Goal: Task Accomplishment & Management: Use online tool/utility

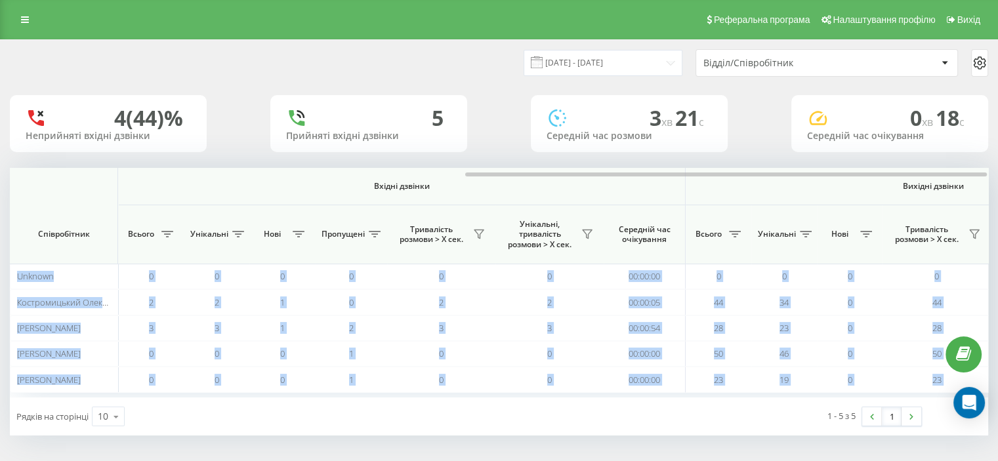
scroll to position [0, 852]
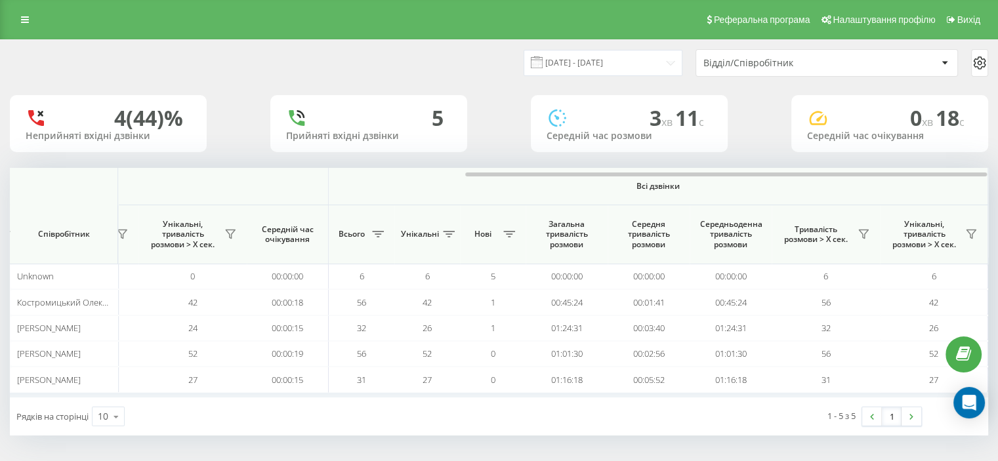
click at [504, 177] on div at bounding box center [499, 173] width 978 height 10
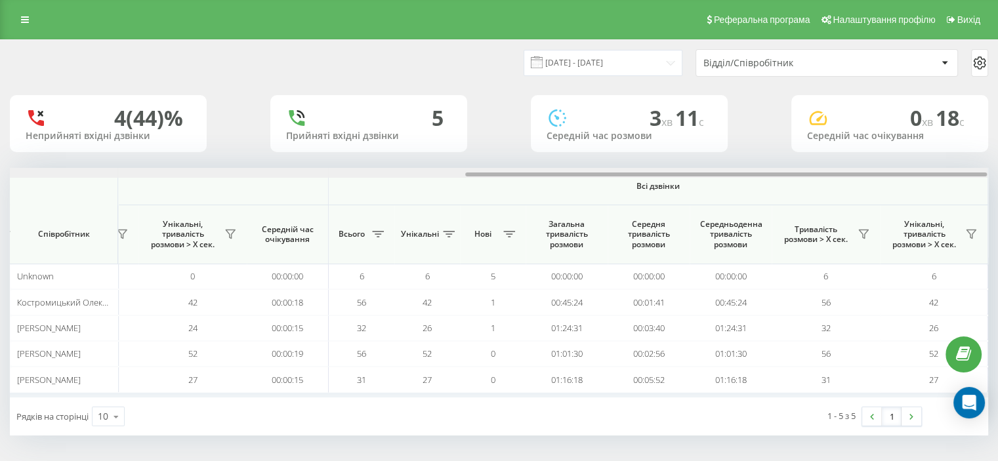
click at [503, 173] on div at bounding box center [726, 175] width 522 height 4
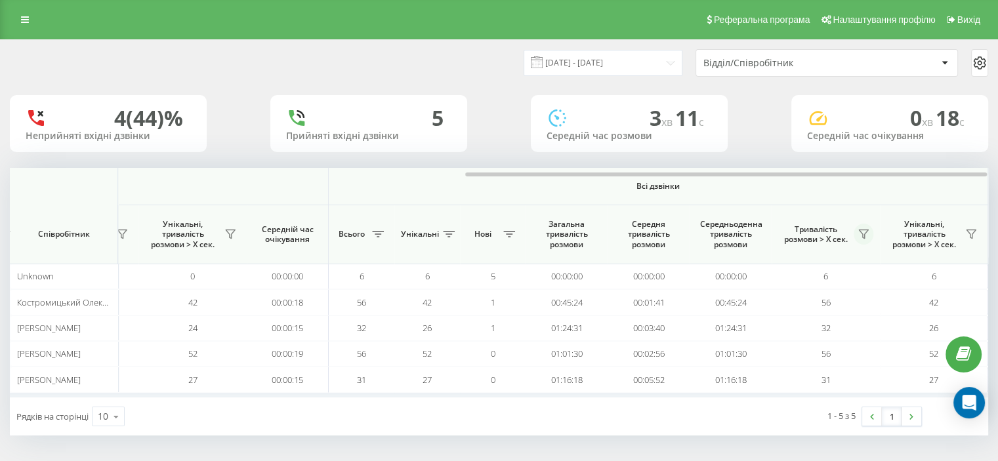
click at [862, 230] on icon at bounding box center [863, 234] width 9 height 9
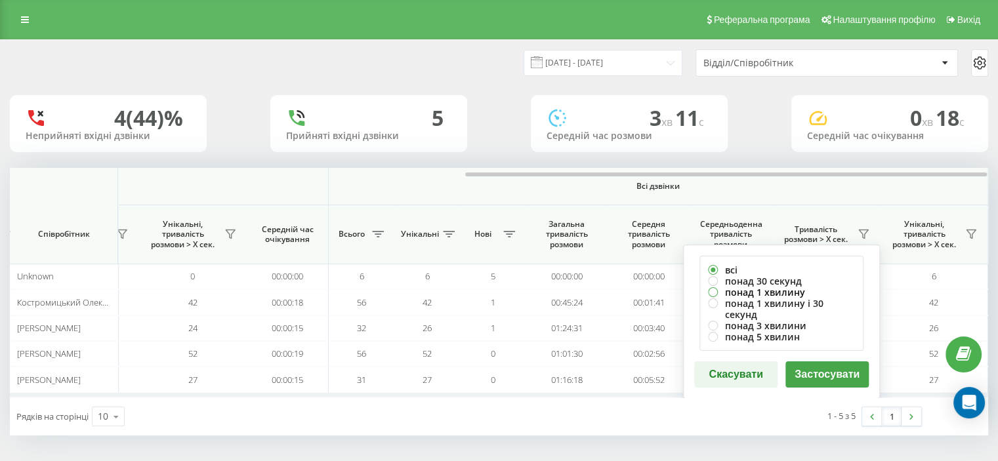
click at [753, 290] on label "понад 1 хвилину" at bounding box center [781, 292] width 147 height 11
radio input "true"
click at [801, 362] on button "Застосувати" at bounding box center [826, 375] width 83 height 26
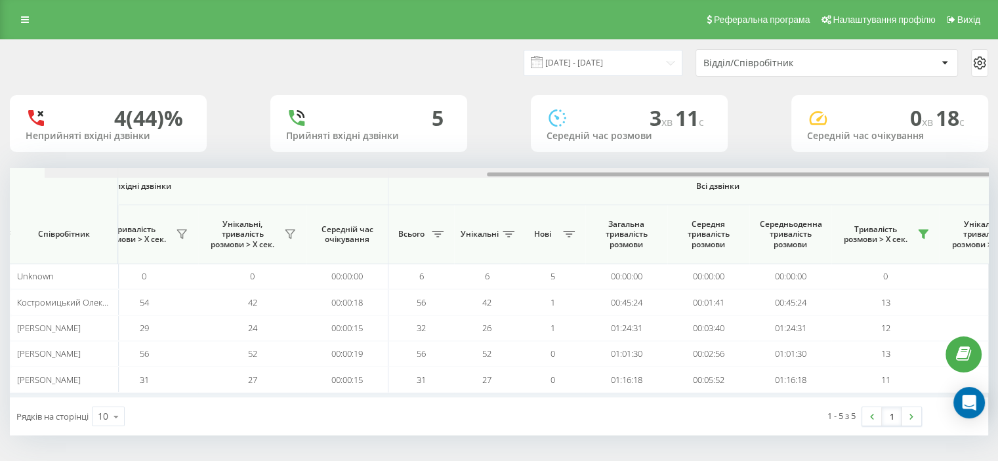
scroll to position [0, 839]
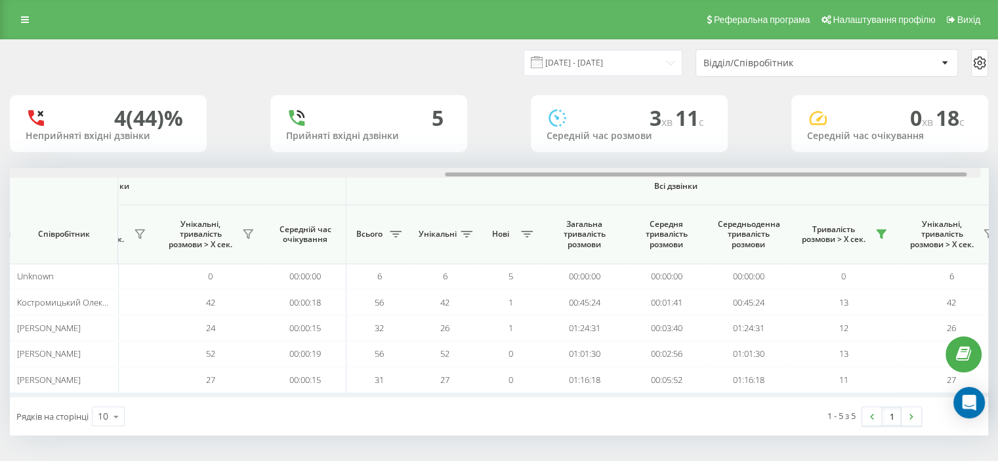
drag, startPoint x: 294, startPoint y: 175, endPoint x: 734, endPoint y: 140, distance: 441.0
click at [743, 142] on div "23.09.2025 - 23.09.2025 Відділ/Співробітник 4 (44)% Неприйняті вхідні дзвінки 5…" at bounding box center [499, 238] width 978 height 396
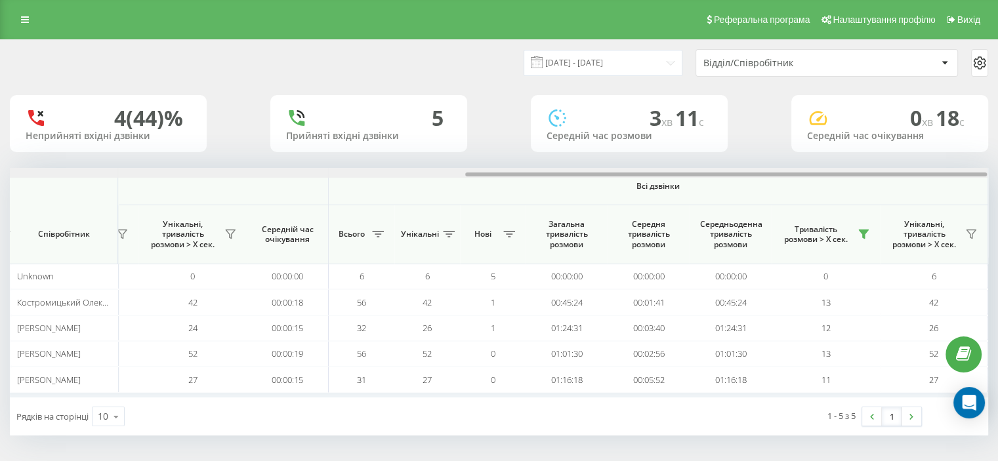
drag, startPoint x: 717, startPoint y: 176, endPoint x: 734, endPoint y: 176, distance: 17.1
click at [734, 176] on div at bounding box center [726, 175] width 522 height 4
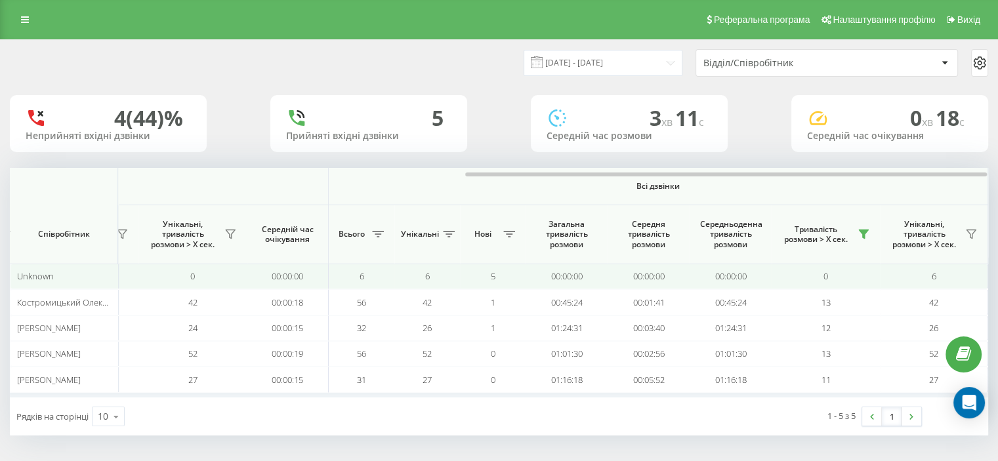
scroll to position [0, 0]
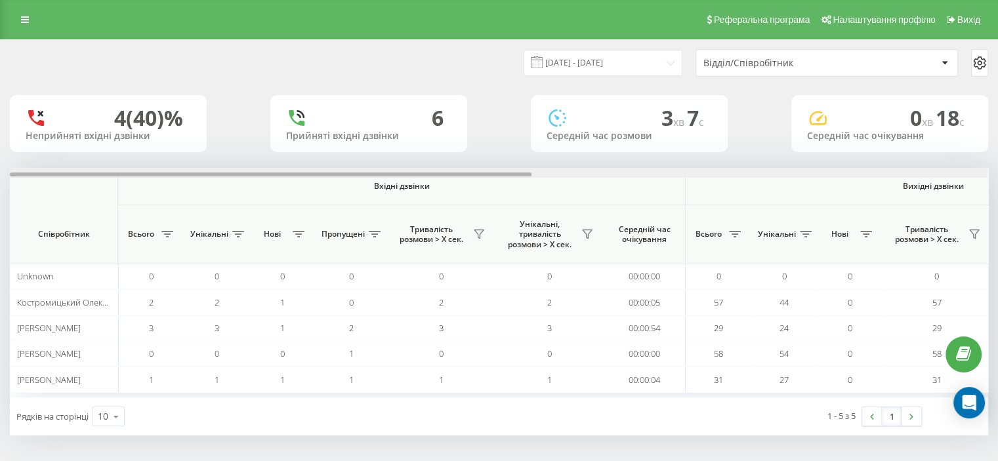
scroll to position [0, 852]
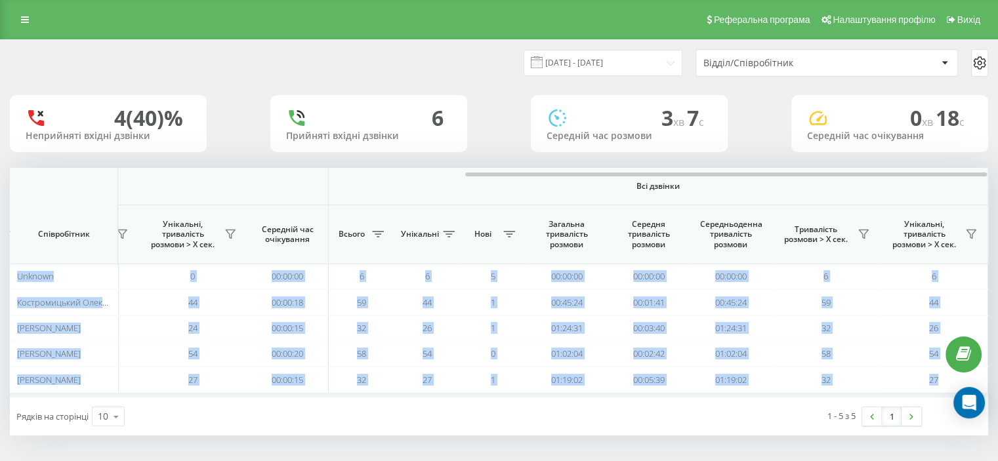
drag, startPoint x: 304, startPoint y: 173, endPoint x: 608, endPoint y: 162, distance: 304.6
click at [606, 166] on div "[DATE] - [DATE] Відділ/Співробітник 4 (40)% Неприйняті вхідні дзвінки 6 Прийнят…" at bounding box center [499, 238] width 978 height 396
click at [860, 236] on icon at bounding box center [863, 234] width 10 height 10
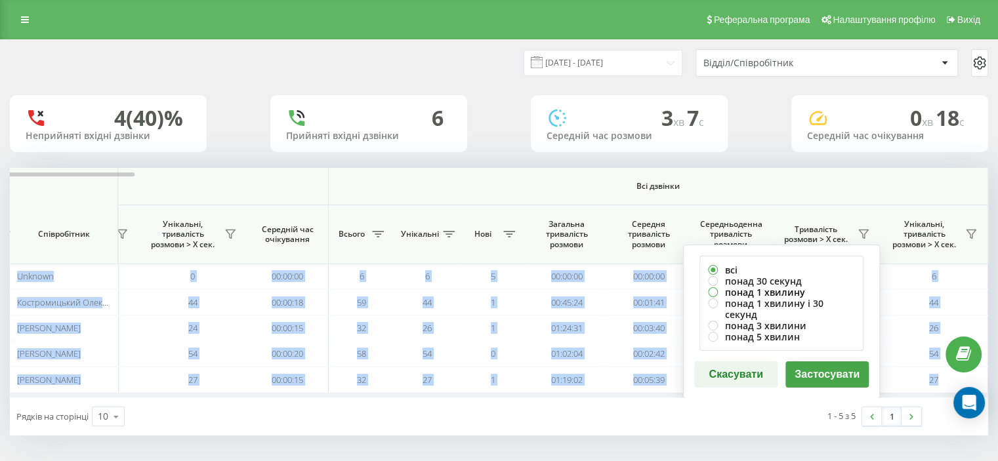
click at [747, 291] on label "понад 1 хвилину" at bounding box center [781, 292] width 147 height 11
radio input "true"
drag, startPoint x: 831, startPoint y: 367, endPoint x: 844, endPoint y: 363, distance: 13.7
click at [832, 367] on button "Застосувати" at bounding box center [826, 375] width 83 height 26
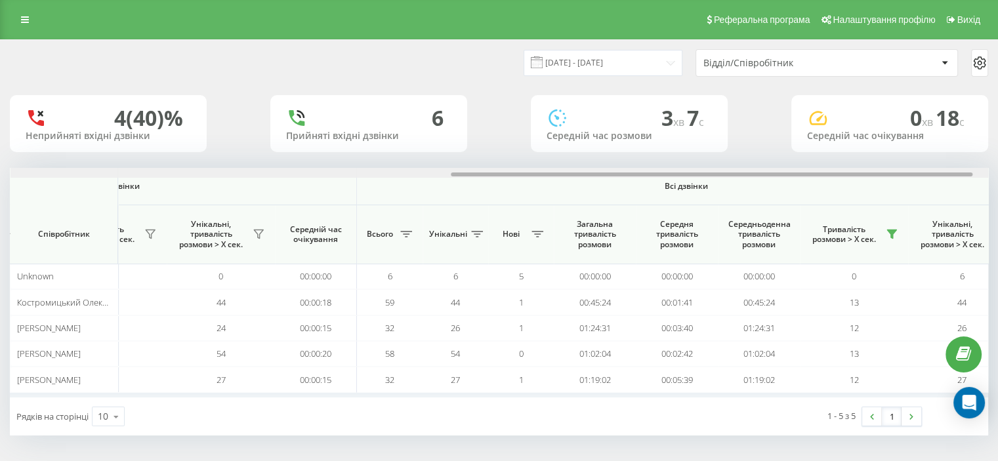
scroll to position [0, 852]
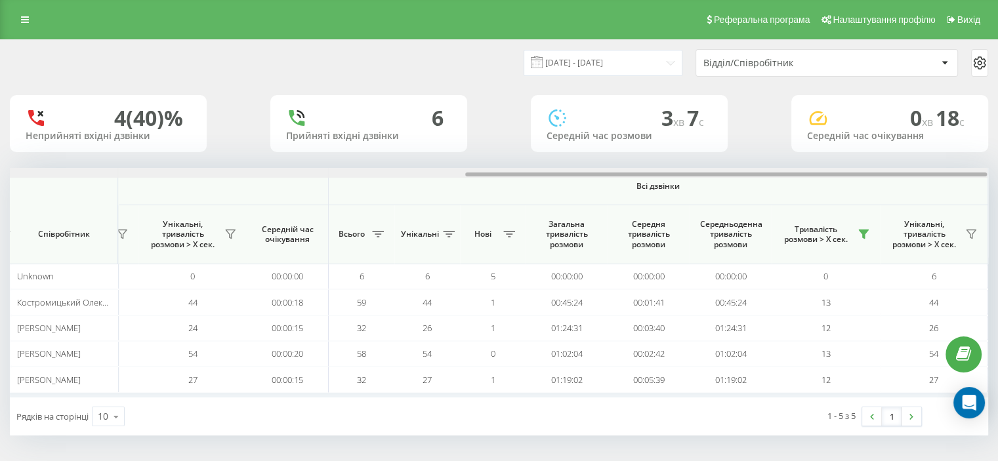
drag, startPoint x: 211, startPoint y: 175, endPoint x: 699, endPoint y: 141, distance: 489.4
click at [706, 144] on div "23.09.2025 - 23.09.2025 Відділ/Співробітник 4 (40)% Неприйняті вхідні дзвінки 6…" at bounding box center [499, 238] width 978 height 396
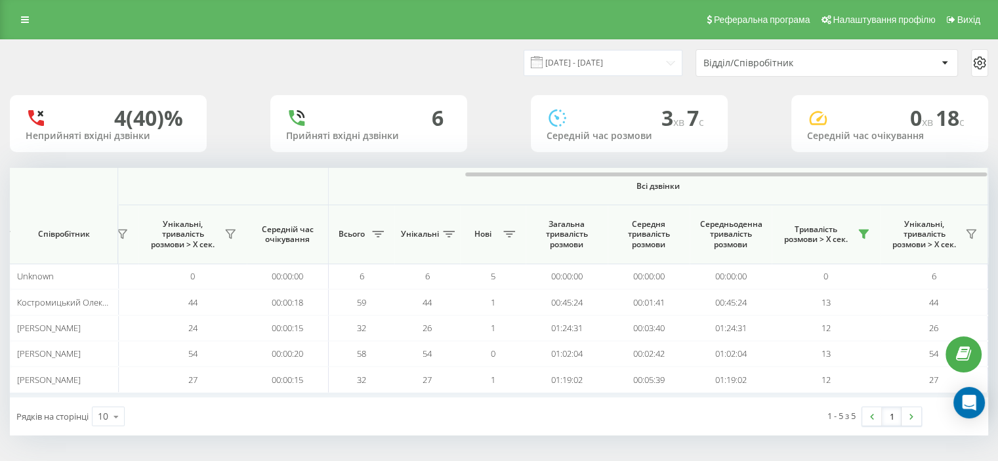
scroll to position [0, 0]
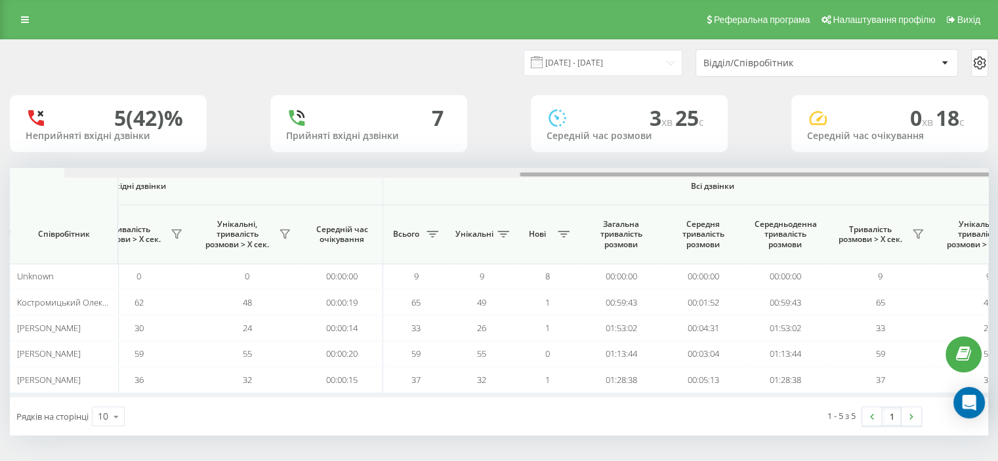
scroll to position [0, 852]
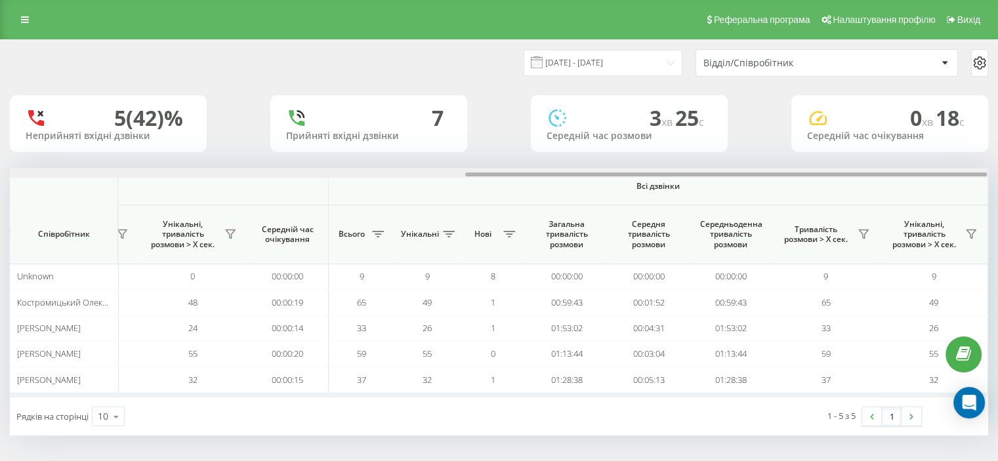
drag, startPoint x: 184, startPoint y: 174, endPoint x: 737, endPoint y: 199, distance: 553.7
click at [736, 199] on div "Вхідні дзвінки Вихідні дзвінки Всі дзвінки Співробітник Всього Унікальні Нові П…" at bounding box center [499, 283] width 978 height 230
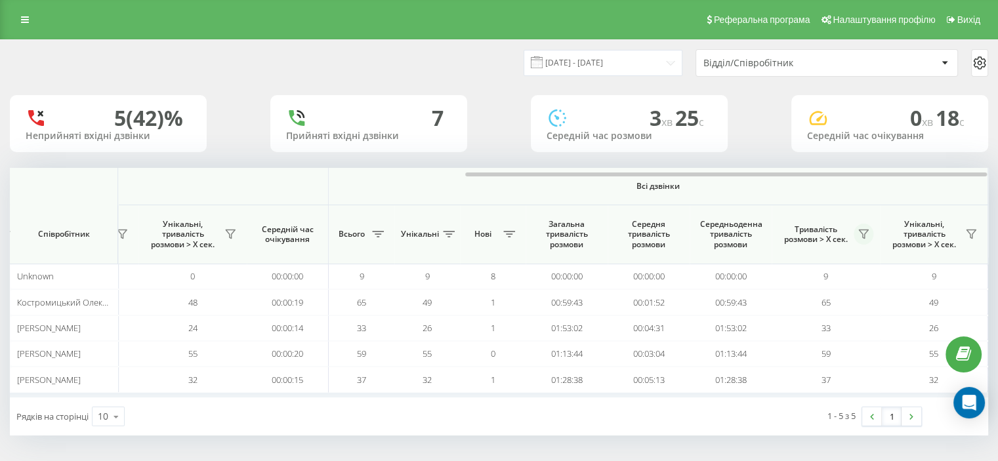
click at [862, 234] on icon at bounding box center [863, 234] width 9 height 9
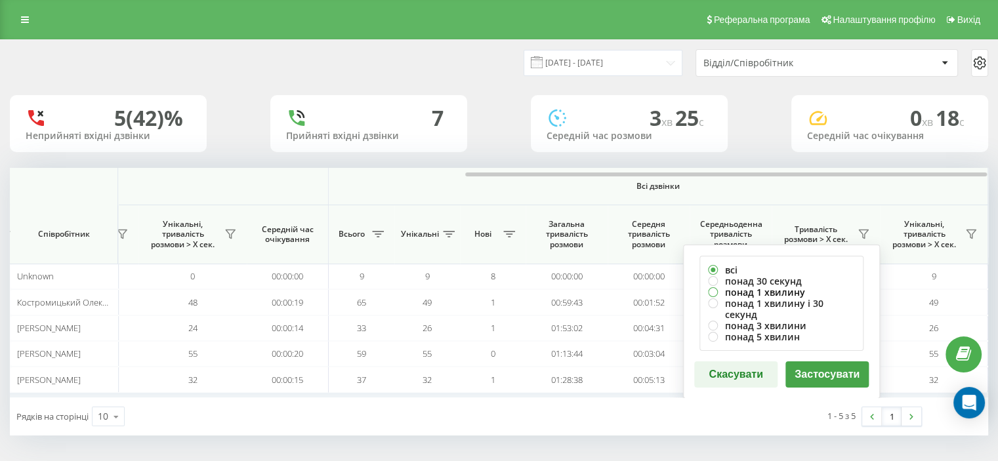
click at [745, 292] on label "понад 1 хвилину" at bounding box center [781, 292] width 147 height 11
radio input "true"
click at [799, 362] on button "Застосувати" at bounding box center [826, 375] width 83 height 26
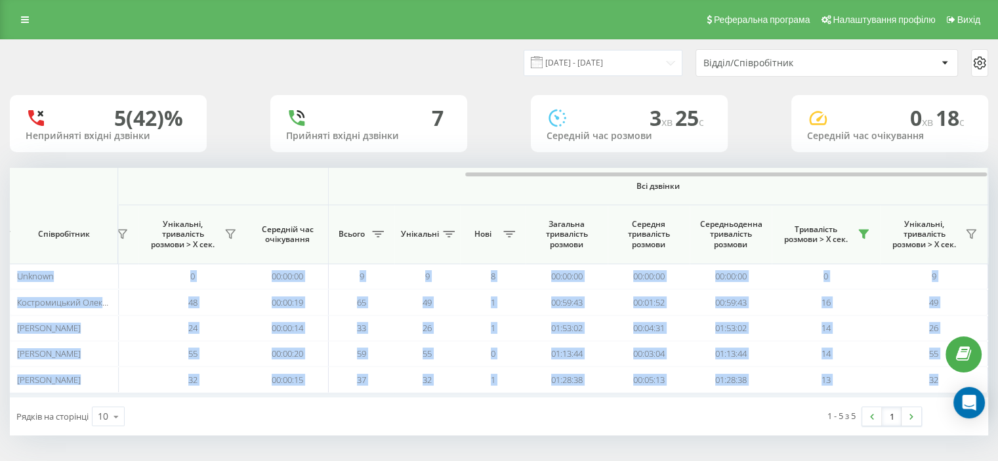
drag, startPoint x: 262, startPoint y: 172, endPoint x: 606, endPoint y: 154, distance: 343.6
click at [606, 154] on div "23.09.2025 - 23.09.2025 Відділ/Співробітник 5 (42)% Неприйняті вхідні дзвінки 7…" at bounding box center [499, 238] width 978 height 396
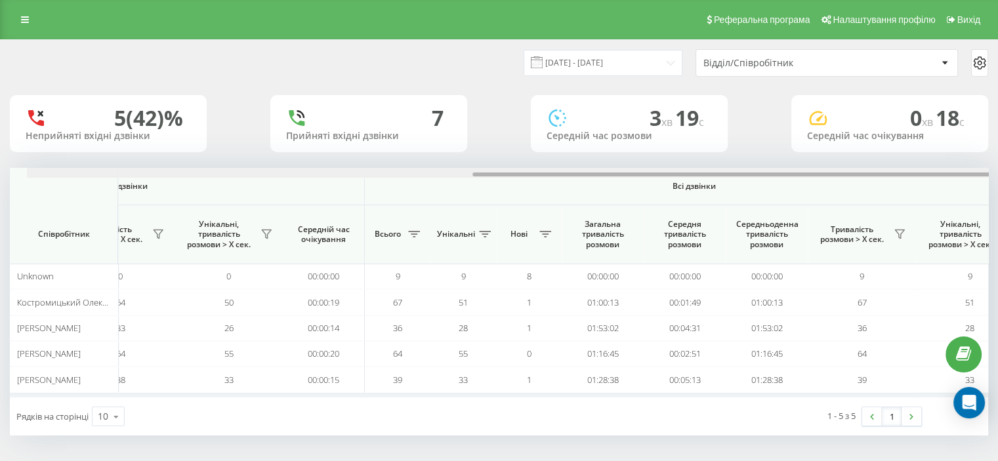
scroll to position [0, 852]
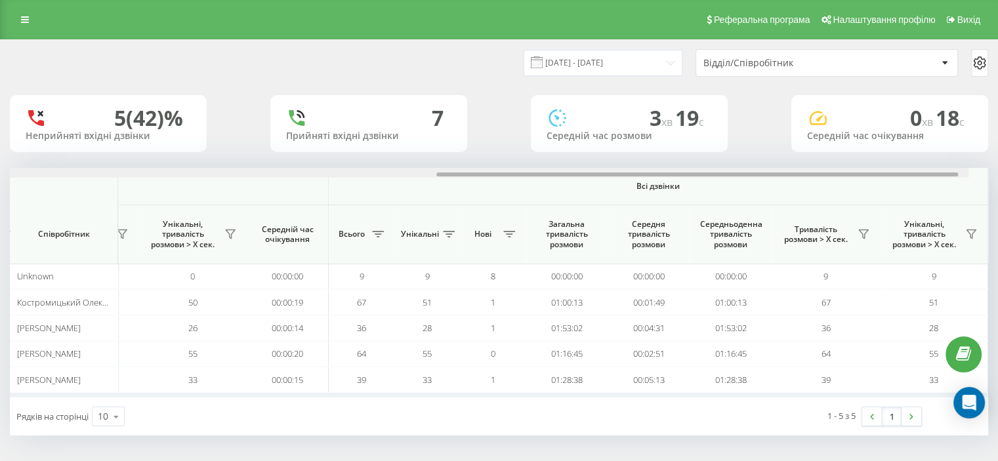
drag, startPoint x: 262, startPoint y: 175, endPoint x: 753, endPoint y: 159, distance: 491.7
click at [757, 163] on div "23.09.2025 - 23.09.2025 Відділ/Співробітник 5 (42)% Неприйняті вхідні дзвінки 7…" at bounding box center [499, 238] width 978 height 396
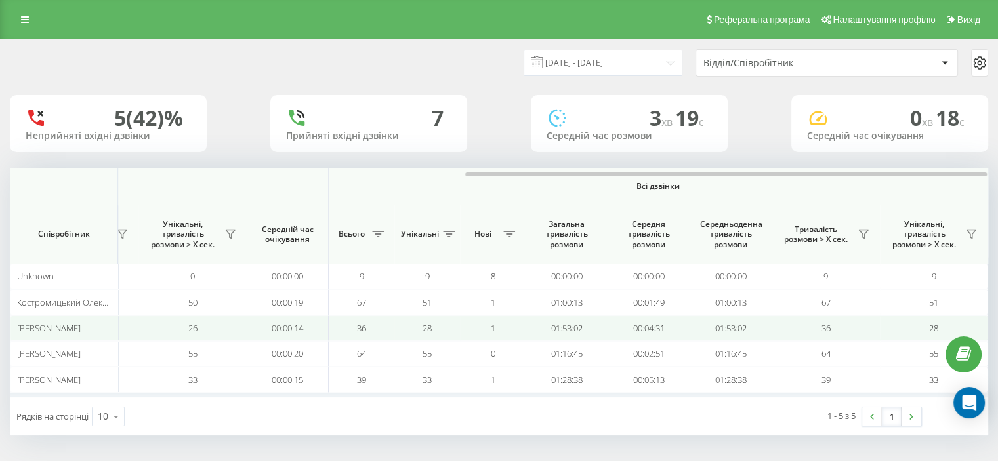
scroll to position [0, 0]
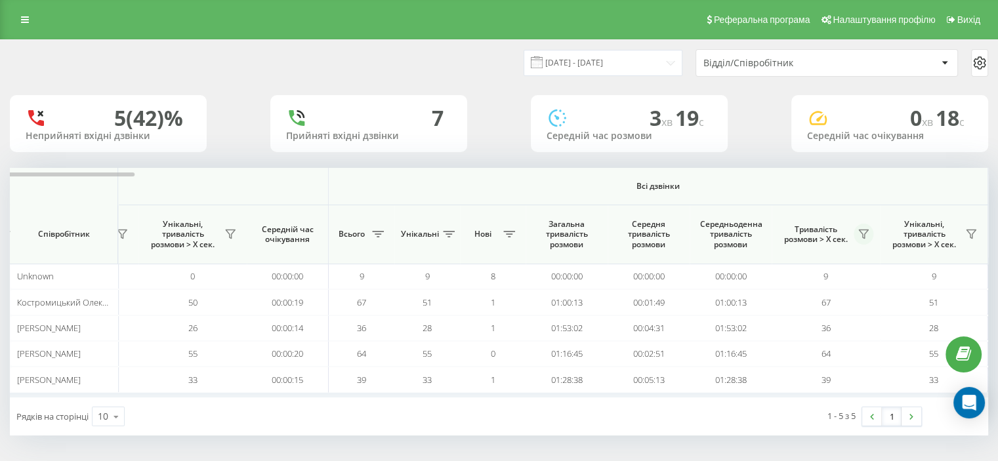
drag, startPoint x: 867, startPoint y: 229, endPoint x: 829, endPoint y: 237, distance: 38.9
click at [866, 230] on icon at bounding box center [863, 234] width 9 height 9
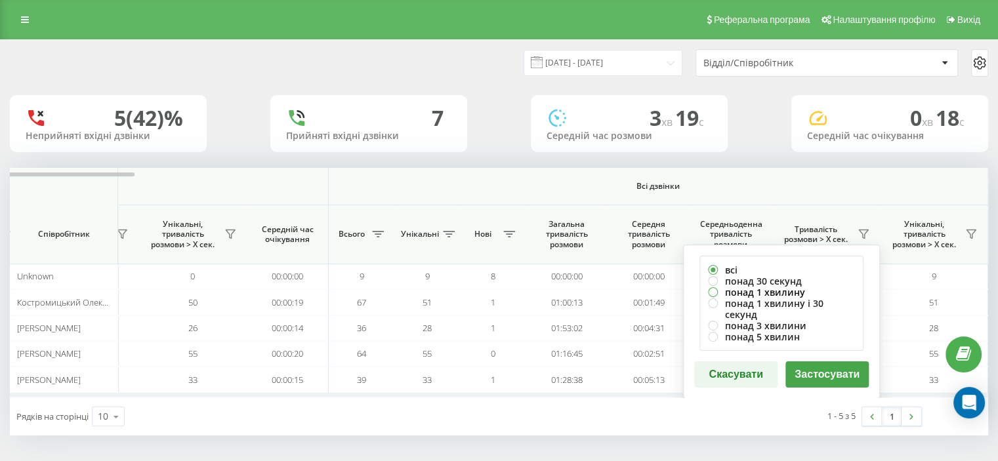
click at [734, 288] on label "понад 1 хвилину" at bounding box center [781, 292] width 147 height 11
radio input "true"
click at [805, 362] on button "Застосувати" at bounding box center [826, 375] width 83 height 26
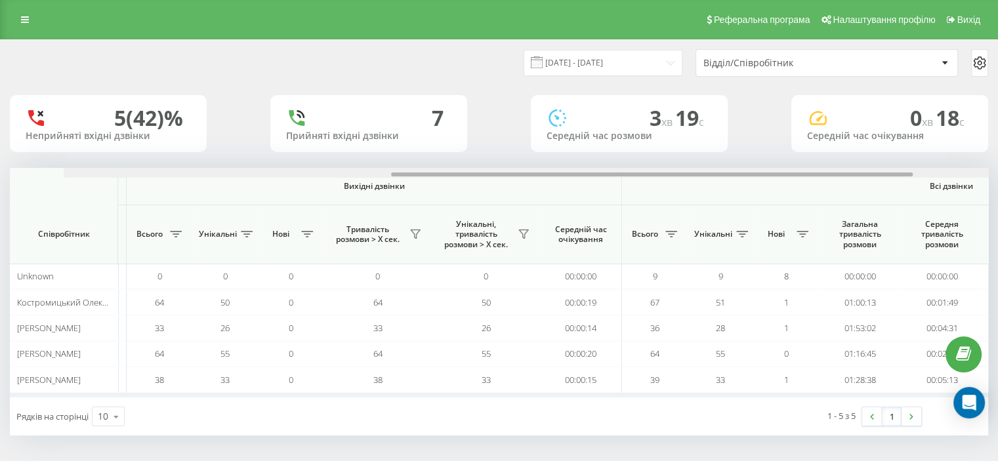
scroll to position [0, 852]
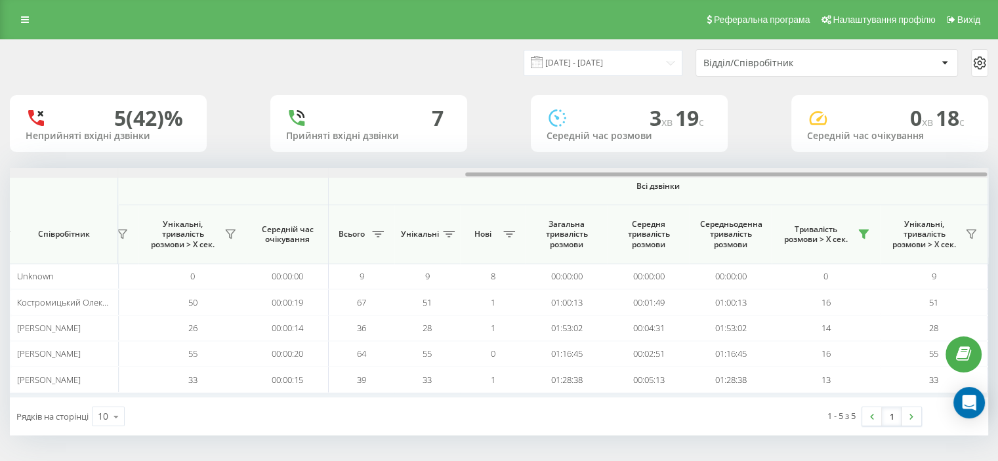
drag, startPoint x: 295, startPoint y: 175, endPoint x: 821, endPoint y: 175, distance: 526.9
click at [821, 175] on div at bounding box center [726, 175] width 522 height 4
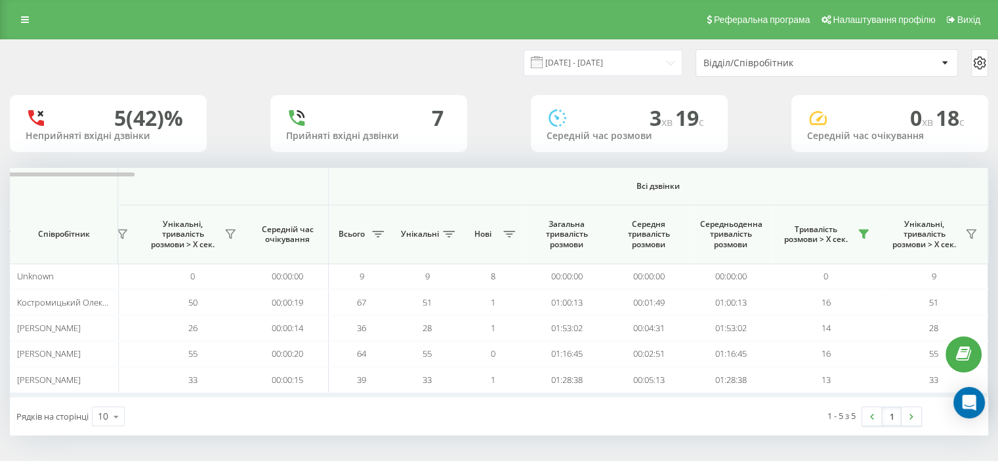
scroll to position [0, 0]
click at [862, 234] on icon at bounding box center [863, 234] width 9 height 9
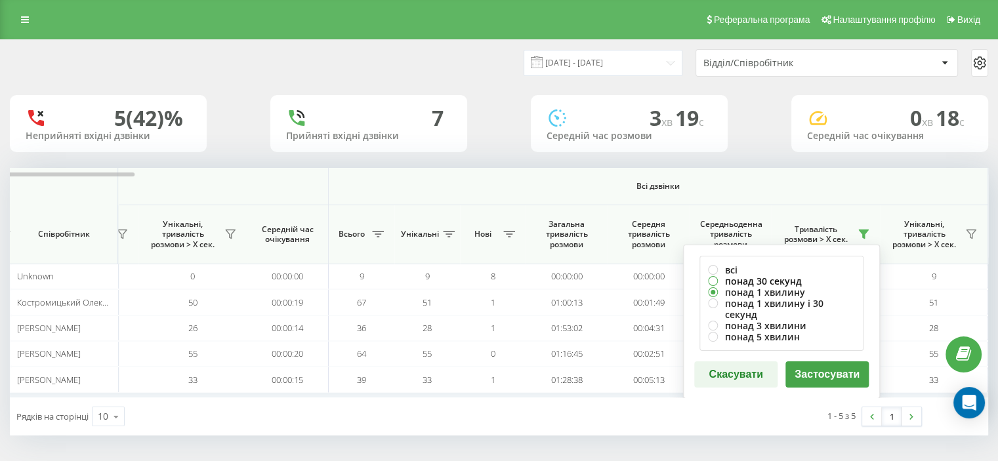
click at [768, 280] on label "понад 30 секунд" at bounding box center [781, 281] width 147 height 11
radio input "true"
drag, startPoint x: 814, startPoint y: 360, endPoint x: 822, endPoint y: 354, distance: 10.4
click at [814, 362] on button "Застосувати" at bounding box center [826, 375] width 83 height 26
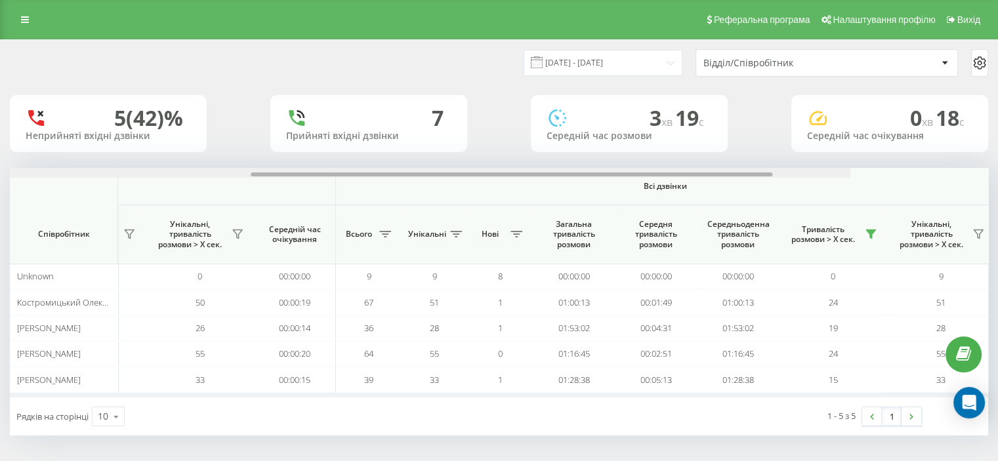
scroll to position [0, 852]
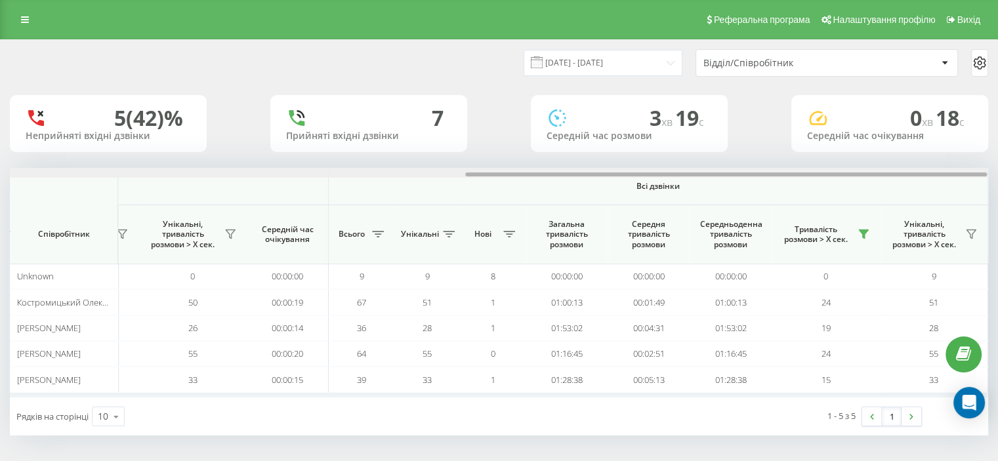
drag, startPoint x: 248, startPoint y: 176, endPoint x: 801, endPoint y: 173, distance: 553.1
click at [801, 173] on div at bounding box center [726, 175] width 522 height 4
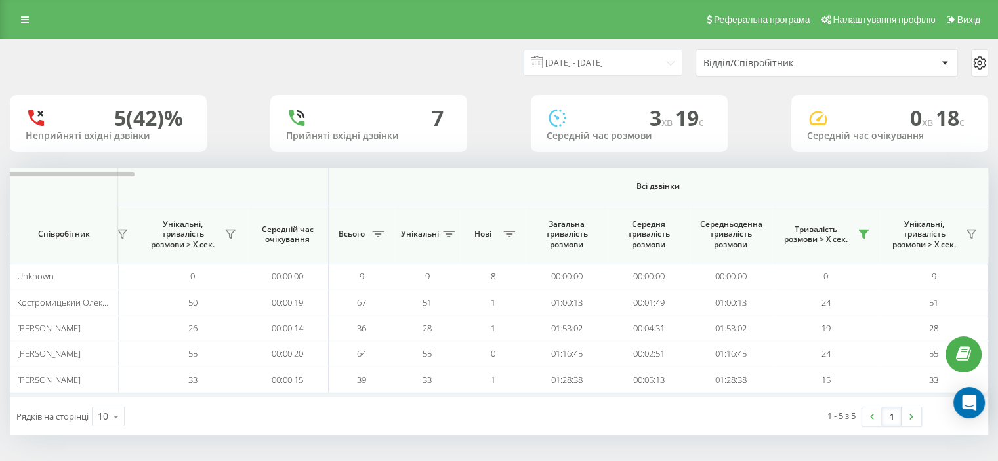
scroll to position [0, 0]
click at [861, 233] on icon at bounding box center [863, 234] width 10 height 10
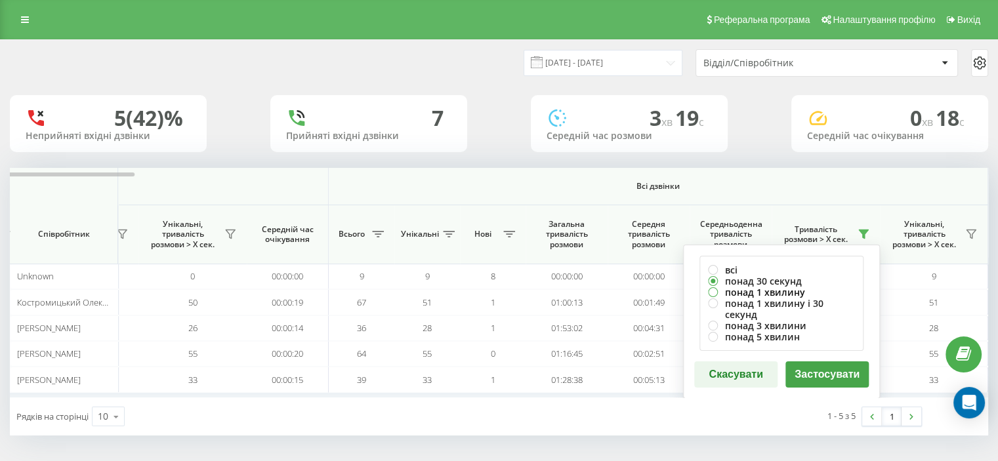
click at [759, 292] on label "понад 1 хвилину" at bounding box center [781, 292] width 147 height 11
radio input "true"
click at [823, 363] on button "Застосувати" at bounding box center [826, 375] width 83 height 26
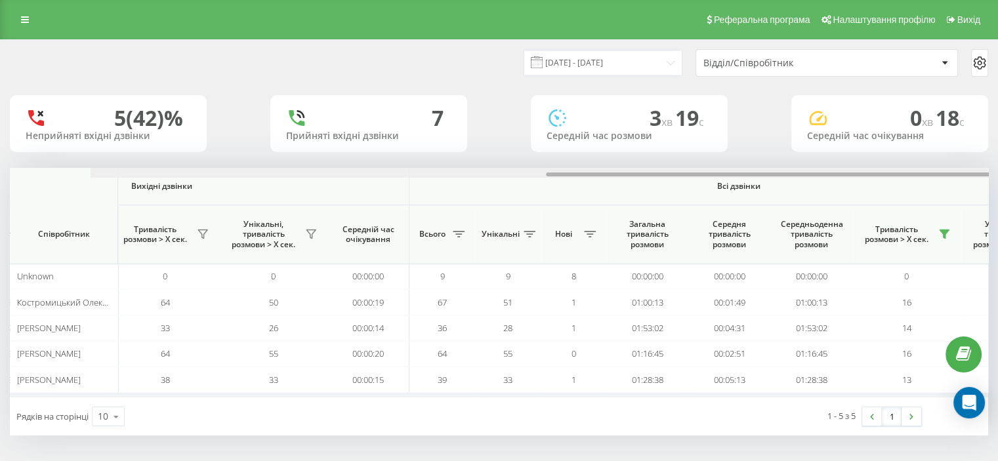
scroll to position [0, 852]
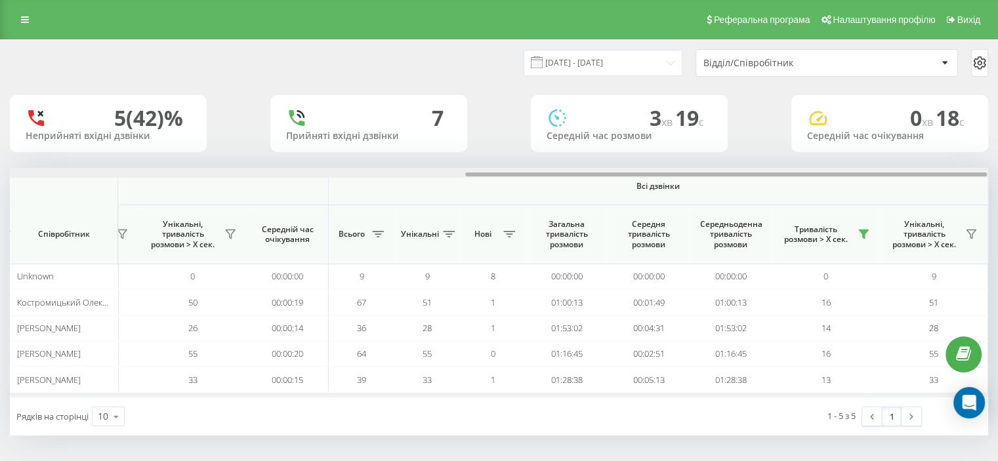
drag, startPoint x: 265, startPoint y: 176, endPoint x: 797, endPoint y: 157, distance: 532.5
click at [801, 160] on div "23.09.2025 - 23.09.2025 Відділ/Співробітник 5 (42)% Неприйняті вхідні дзвінки 7…" at bounding box center [499, 238] width 978 height 396
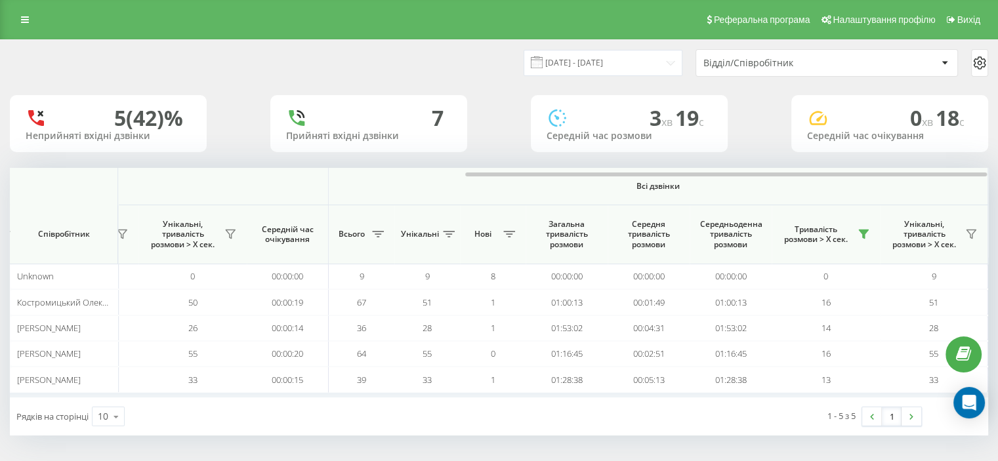
scroll to position [0, 0]
